Goal: Navigation & Orientation: Find specific page/section

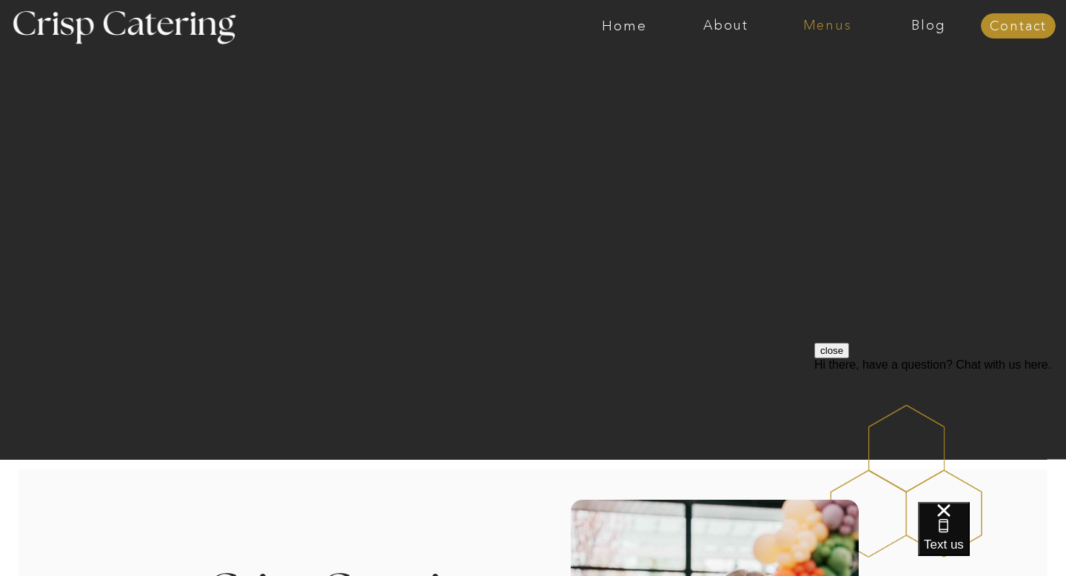
click at [856, 21] on nav "Menus" at bounding box center [827, 26] width 101 height 15
click at [880, 67] on nav "Summer (Mar-Aug)" at bounding box center [832, 67] width 133 height 14
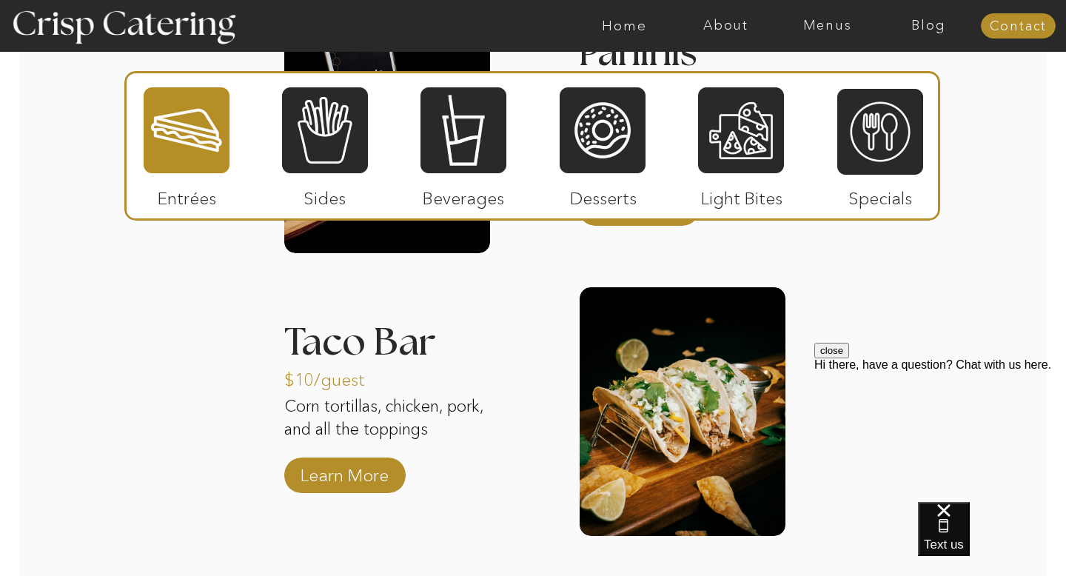
scroll to position [1748, 0]
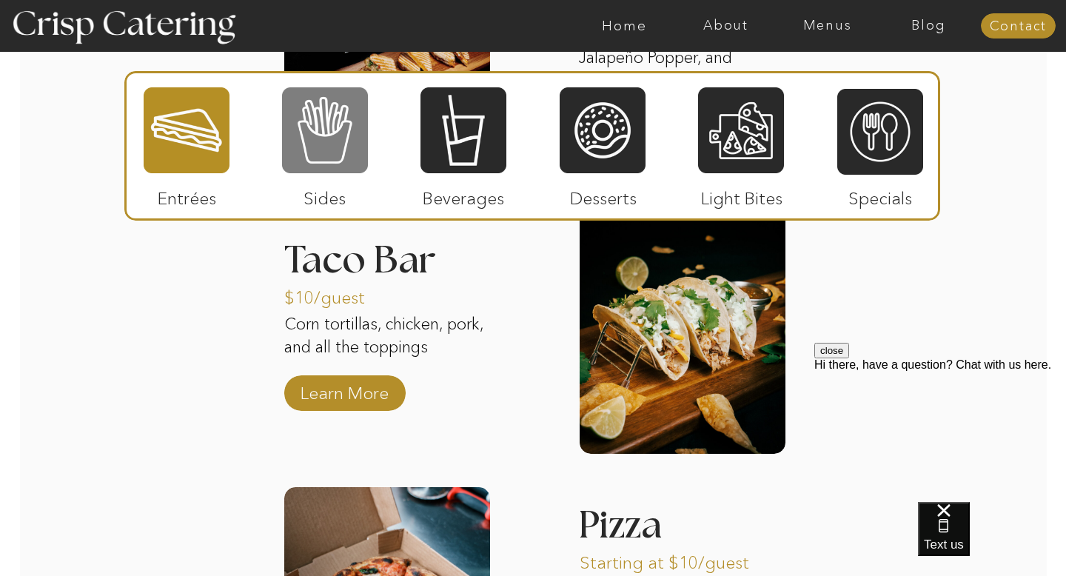
click at [318, 154] on div at bounding box center [325, 130] width 86 height 89
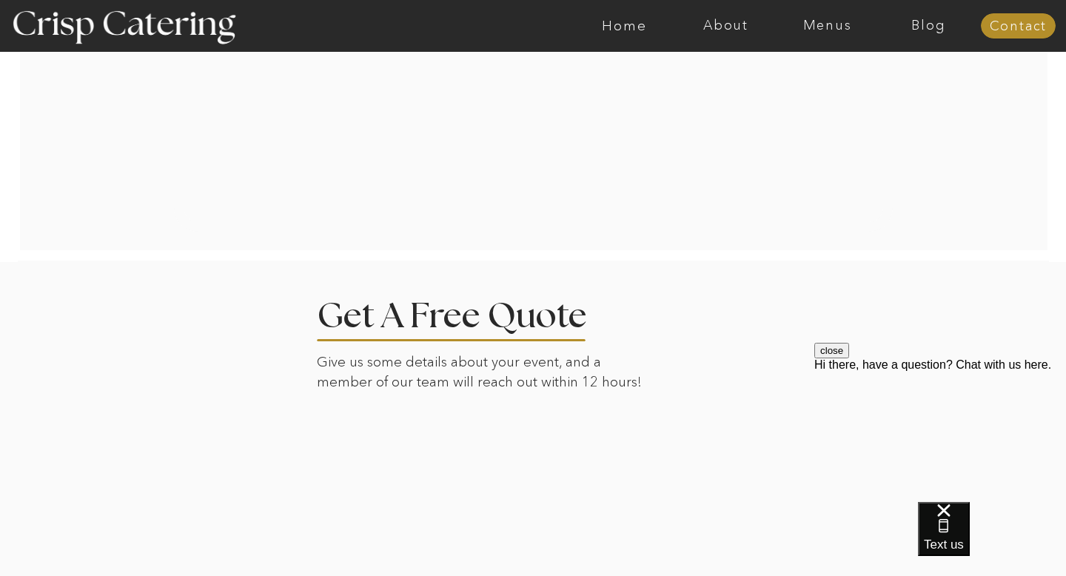
scroll to position [3113, 0]
